Goal: Understand process/instructions

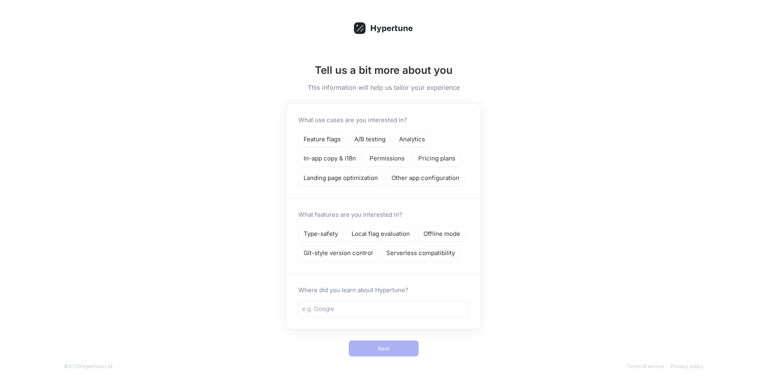
scroll to position [5, 0]
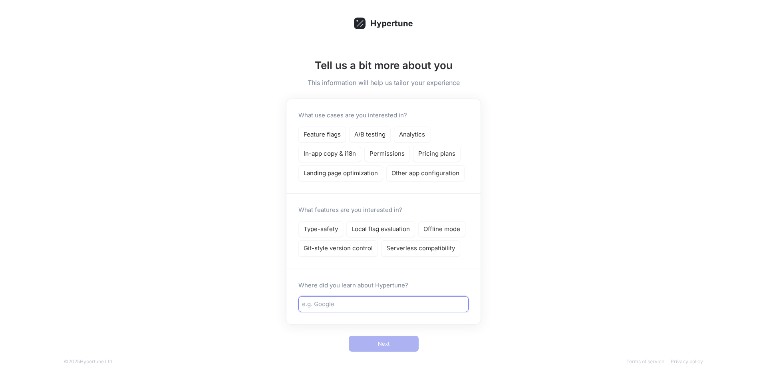
click at [350, 306] on input "text" at bounding box center [383, 304] width 163 height 9
type input "youtube"
click at [367, 229] on p "Local flag evaluation" at bounding box center [380, 229] width 58 height 9
click at [429, 157] on p "Pricing plans" at bounding box center [436, 153] width 37 height 9
click at [371, 341] on button "Next" at bounding box center [384, 344] width 70 height 16
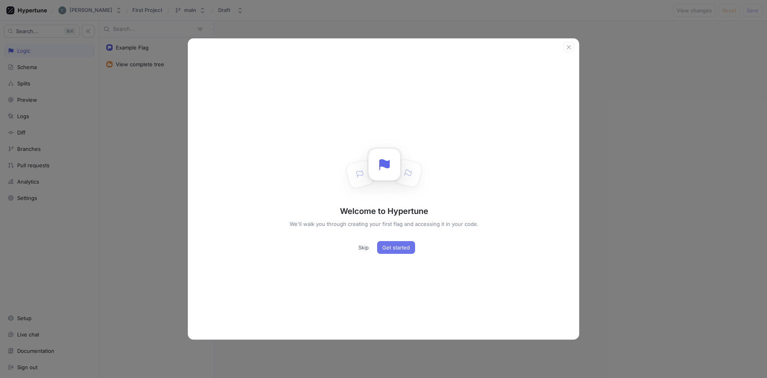
click at [383, 245] on span "Get started" at bounding box center [396, 247] width 28 height 5
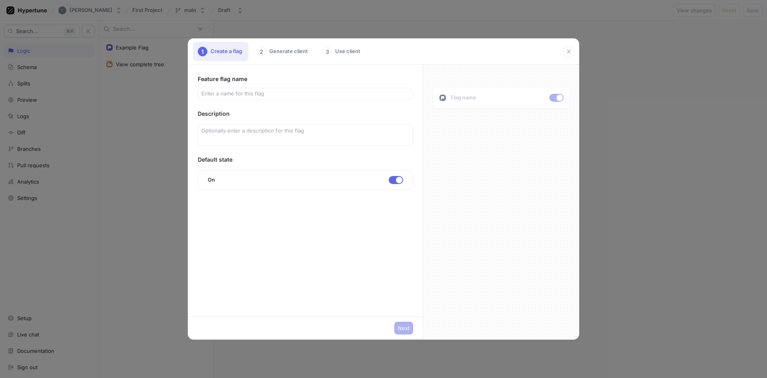
click at [613, 161] on div "1 Create a flag 2 Generate client 3 Use client Feature flag name Description De…" at bounding box center [383, 189] width 767 height 378
click at [567, 50] on icon "button" at bounding box center [569, 51] width 6 height 6
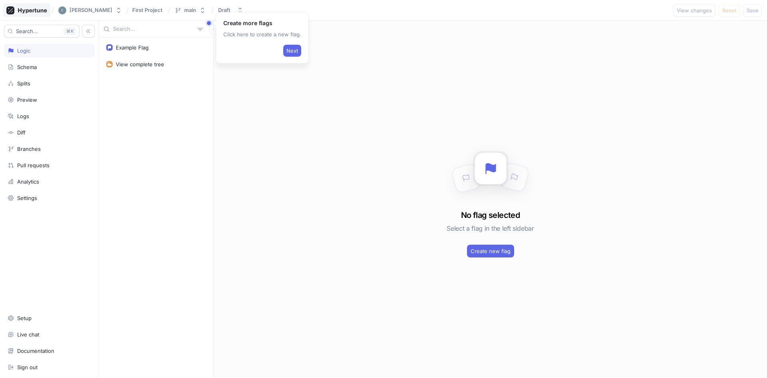
click at [36, 8] on icon at bounding box center [26, 10] width 41 height 8
